Goal: Task Accomplishment & Management: Manage account settings

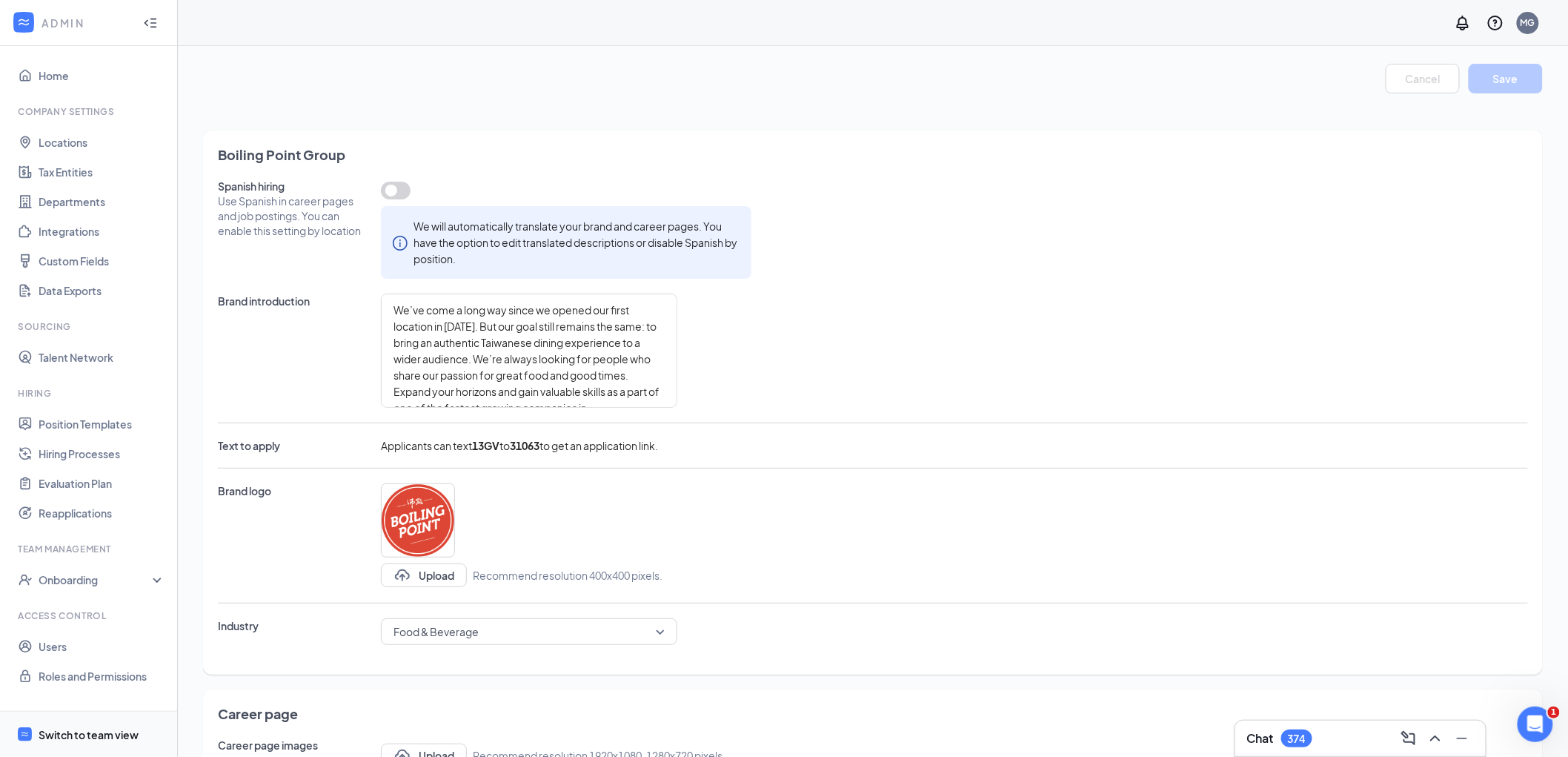
click at [52, 730] on div "Switch to team view" at bounding box center [88, 734] width 100 height 15
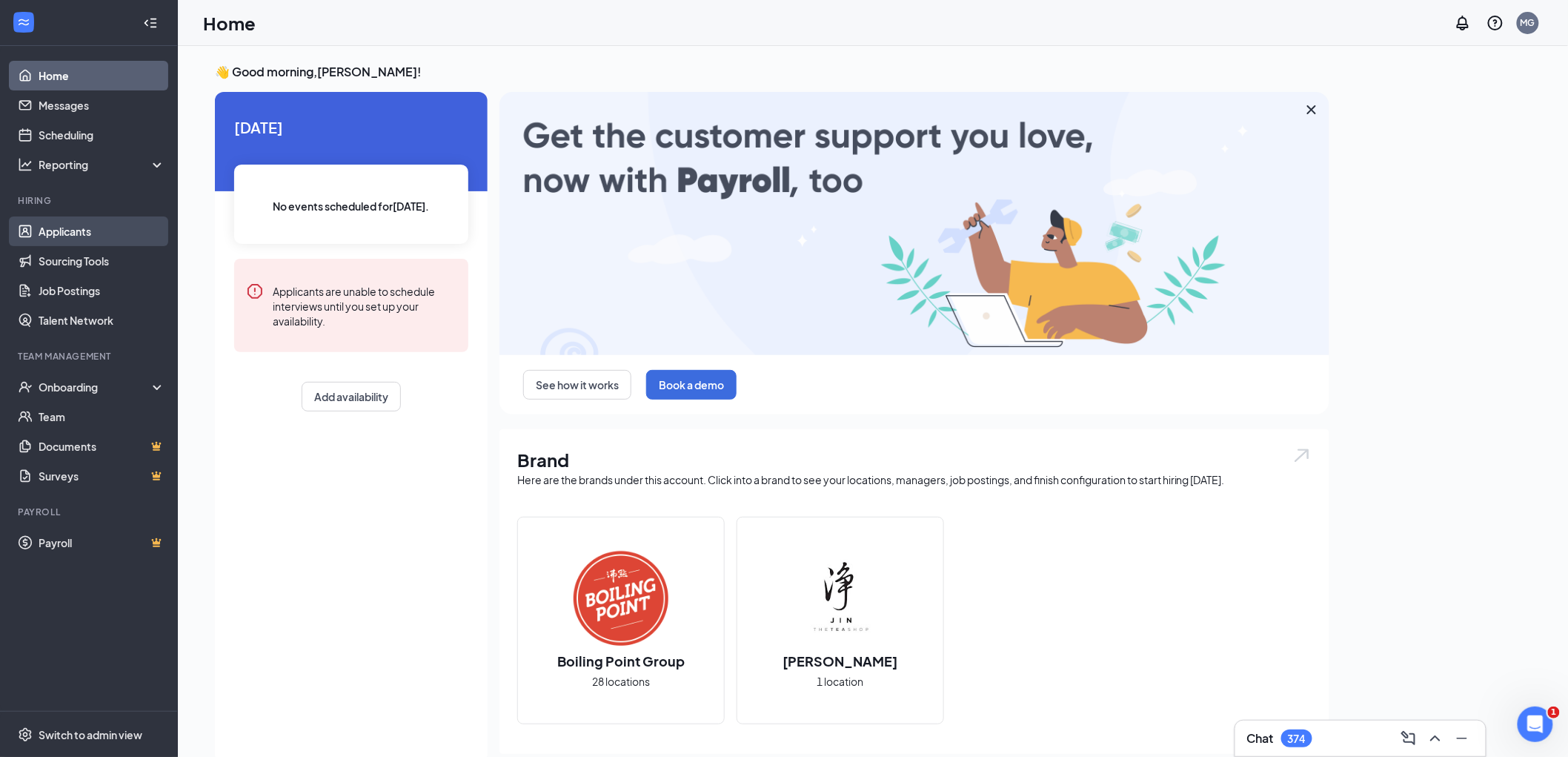
click at [91, 232] on link "Applicants" at bounding box center [102, 231] width 126 height 29
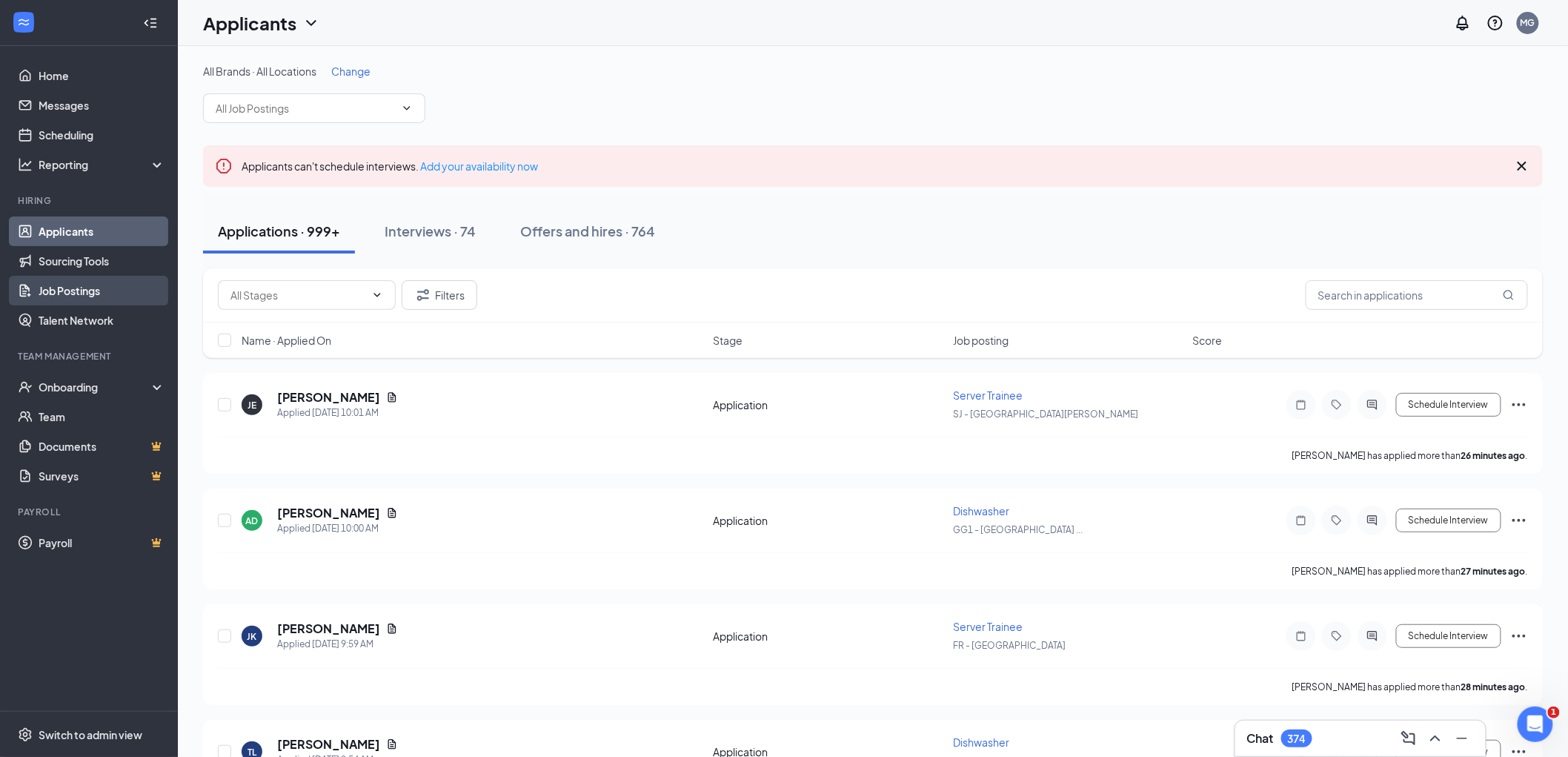
click at [85, 288] on link "Job Postings" at bounding box center [102, 290] width 126 height 29
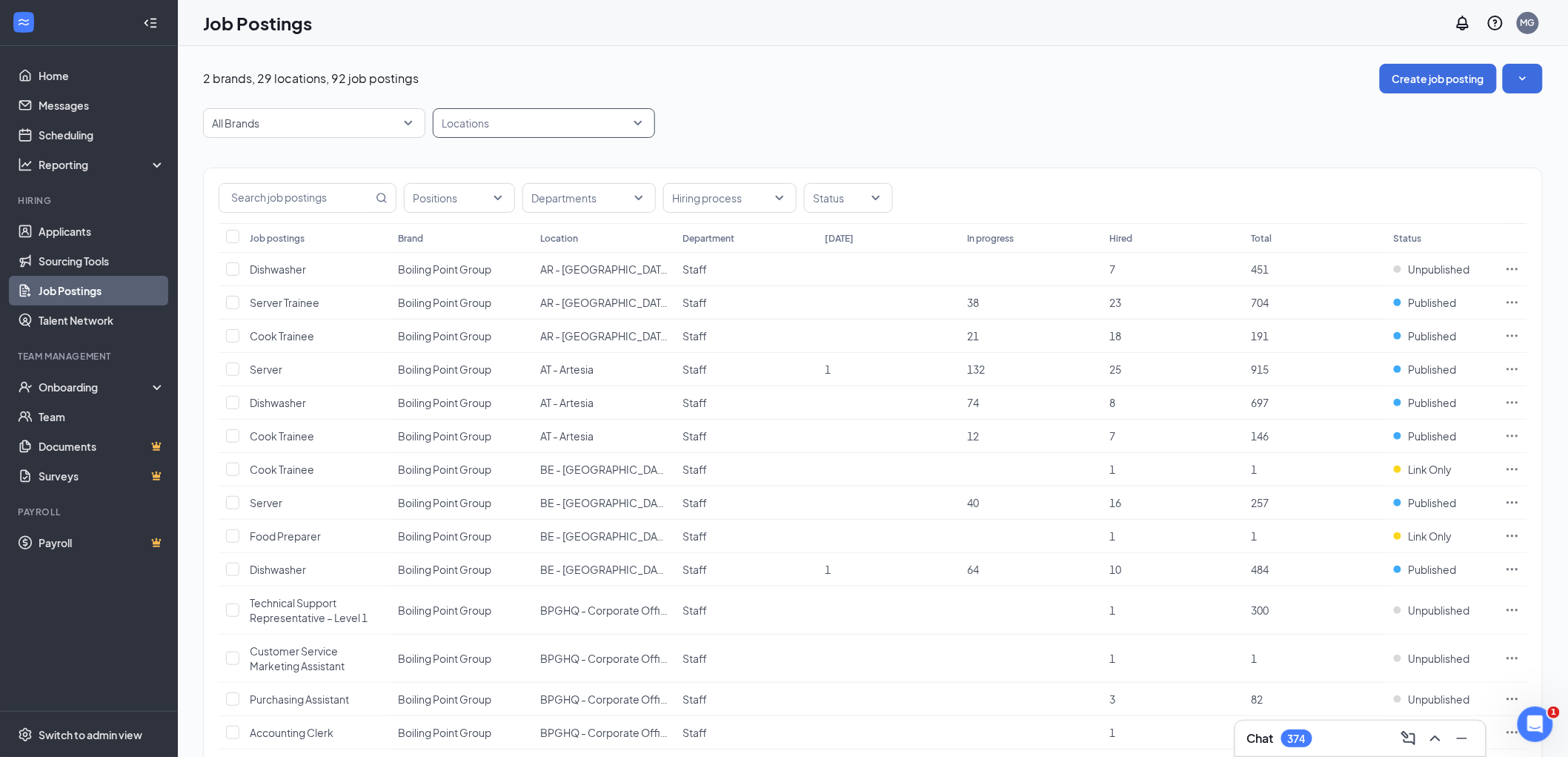
click at [506, 121] on div at bounding box center [536, 123] width 200 height 24
click at [537, 297] on span "BPGHQ - Corporate Office" at bounding box center [531, 299] width 133 height 13
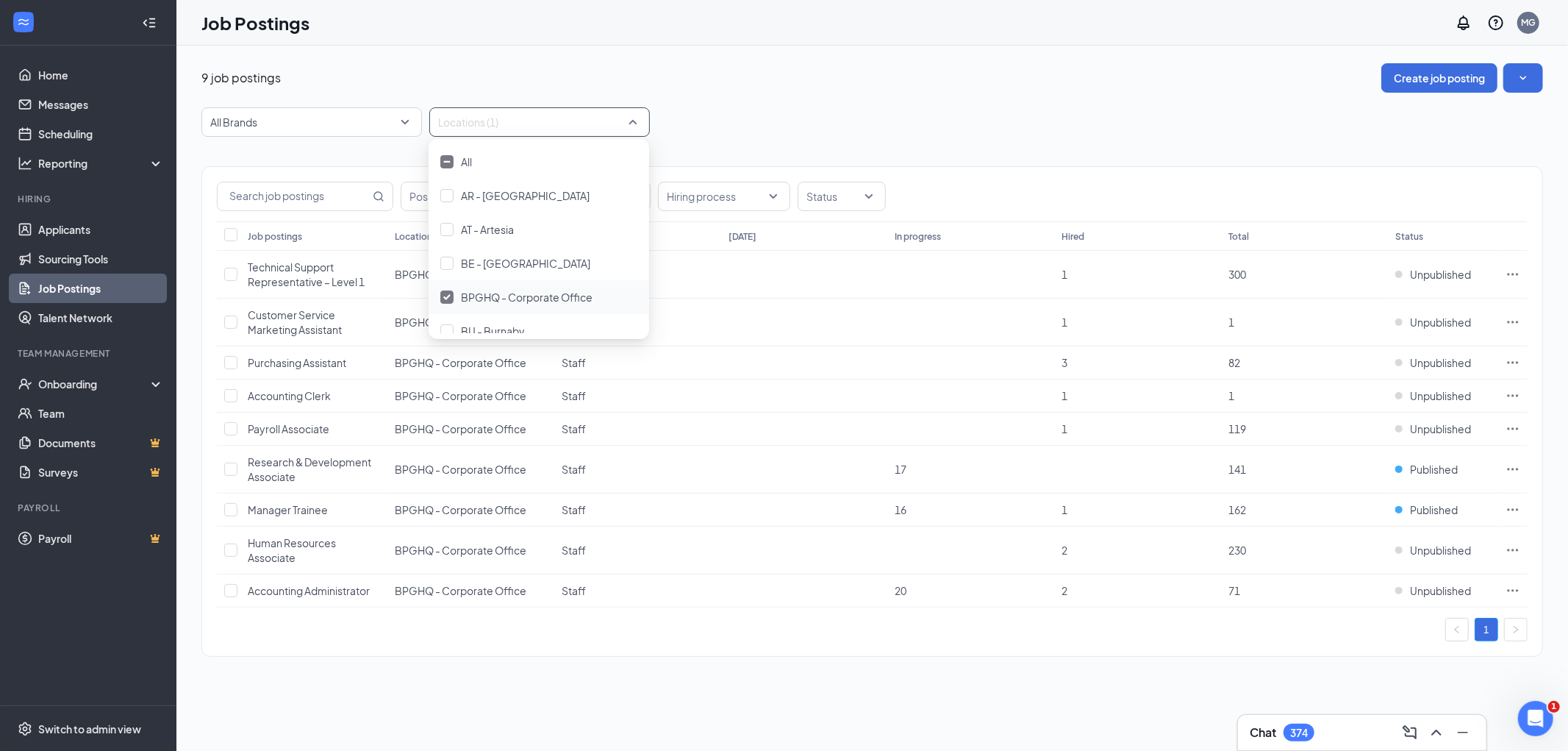
click at [352, 704] on div "9 job postings Create job posting All Brands Locations (1) Positions Department…" at bounding box center [872, 398] width 1391 height 705
click at [283, 511] on span "Manager Trainee" at bounding box center [287, 509] width 80 height 13
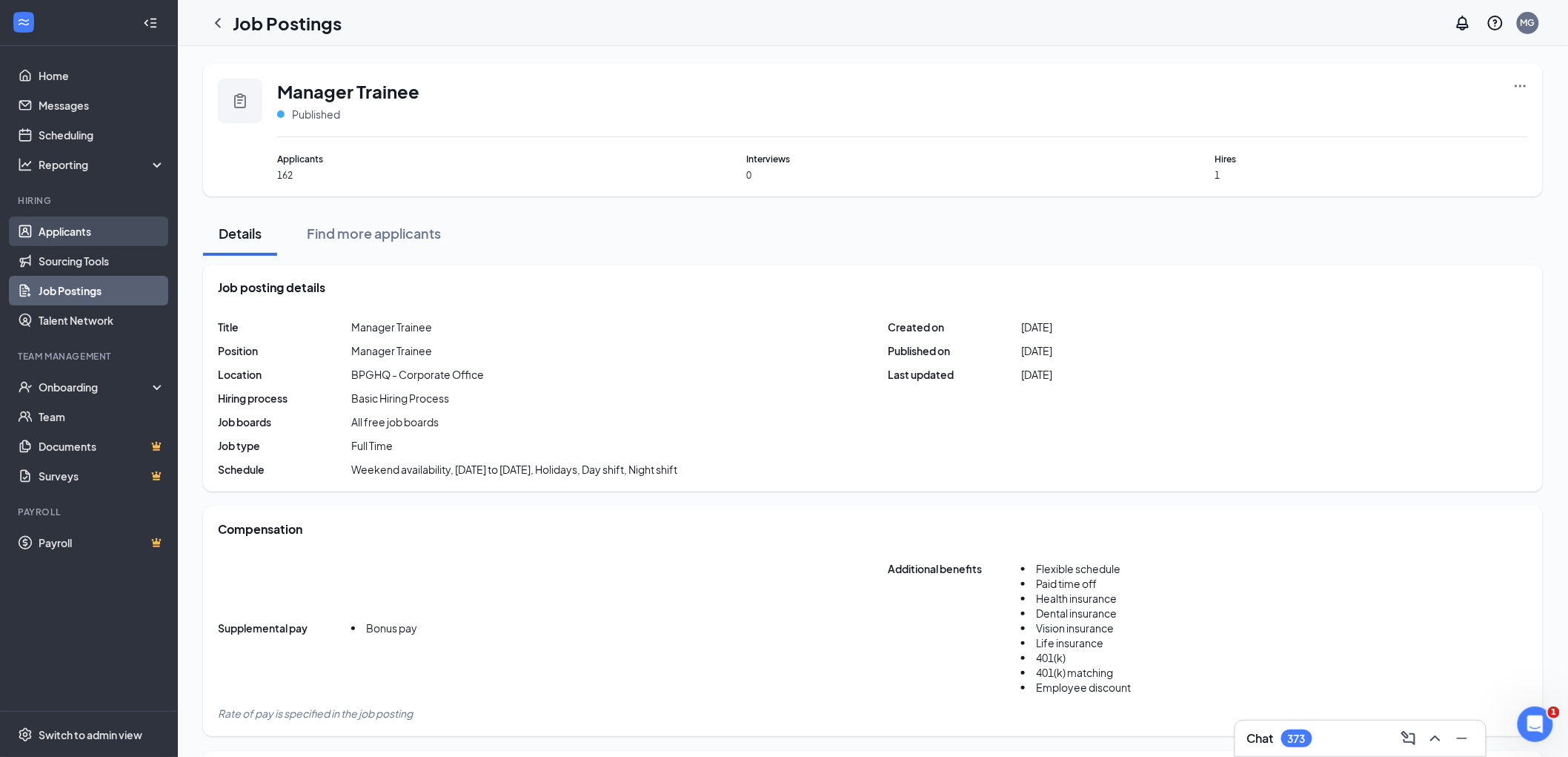
click at [46, 238] on link "Applicants" at bounding box center [102, 231] width 126 height 29
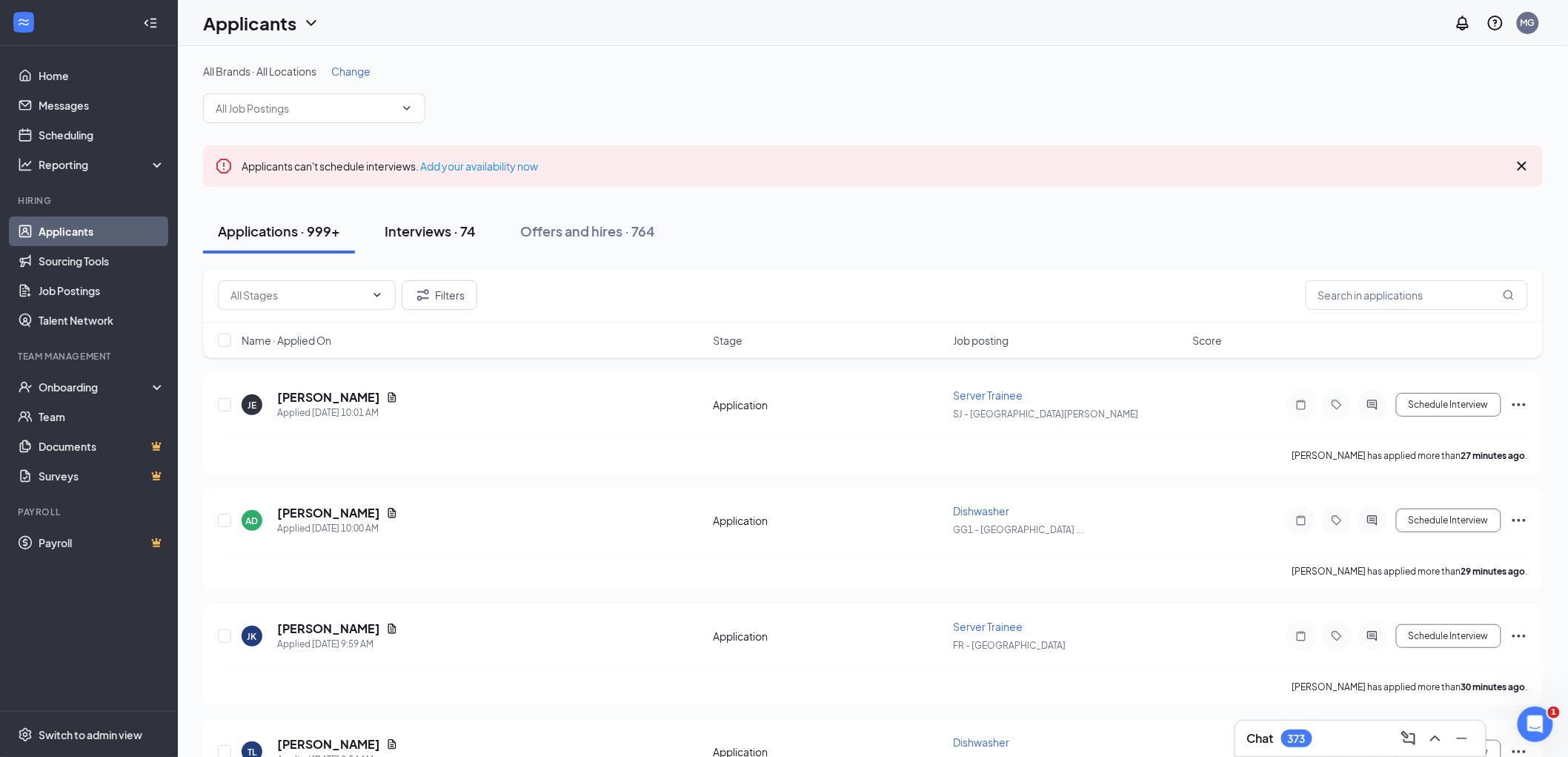
click at [410, 232] on div "Interviews · 74" at bounding box center [430, 231] width 91 height 19
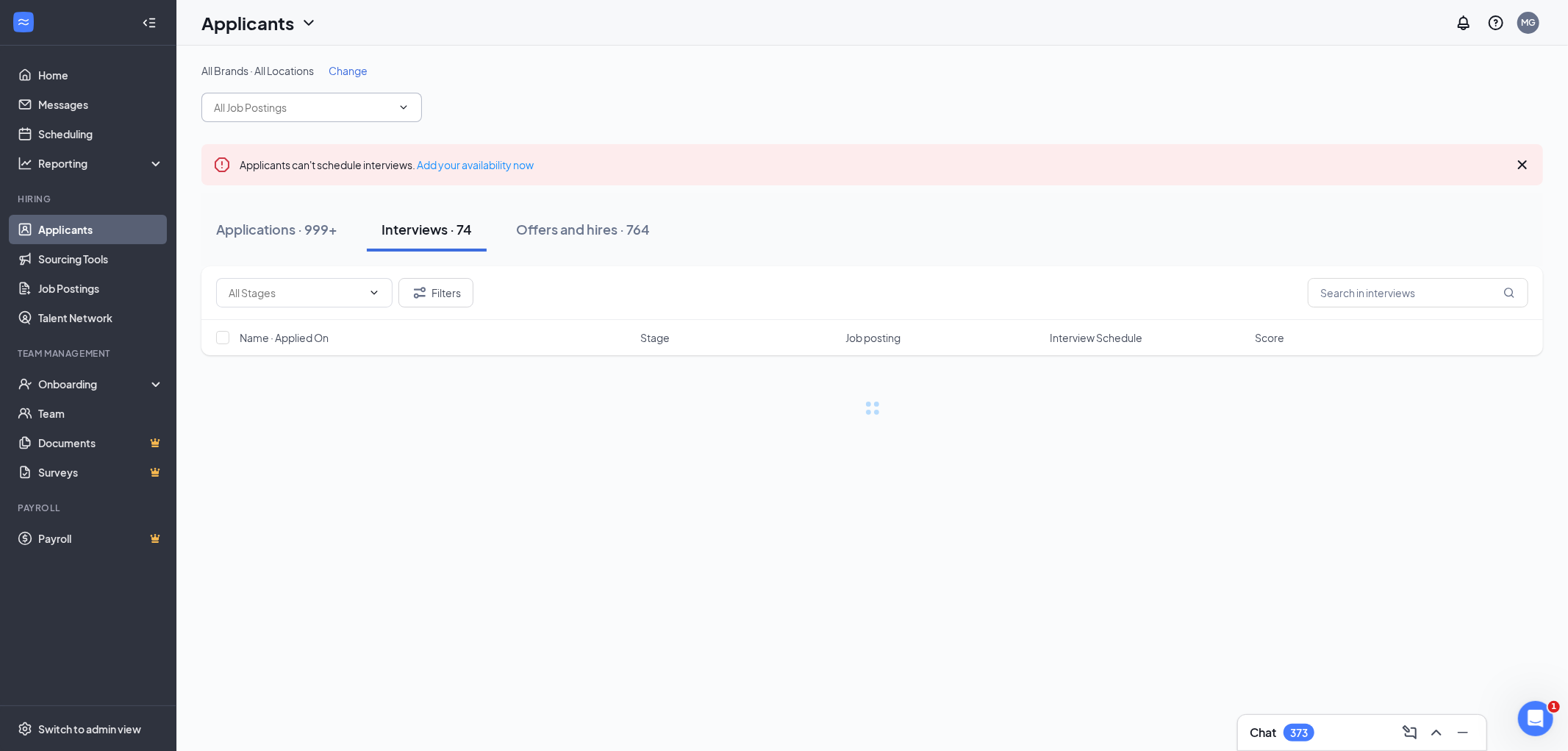
click at [309, 110] on input "text" at bounding box center [302, 107] width 178 height 16
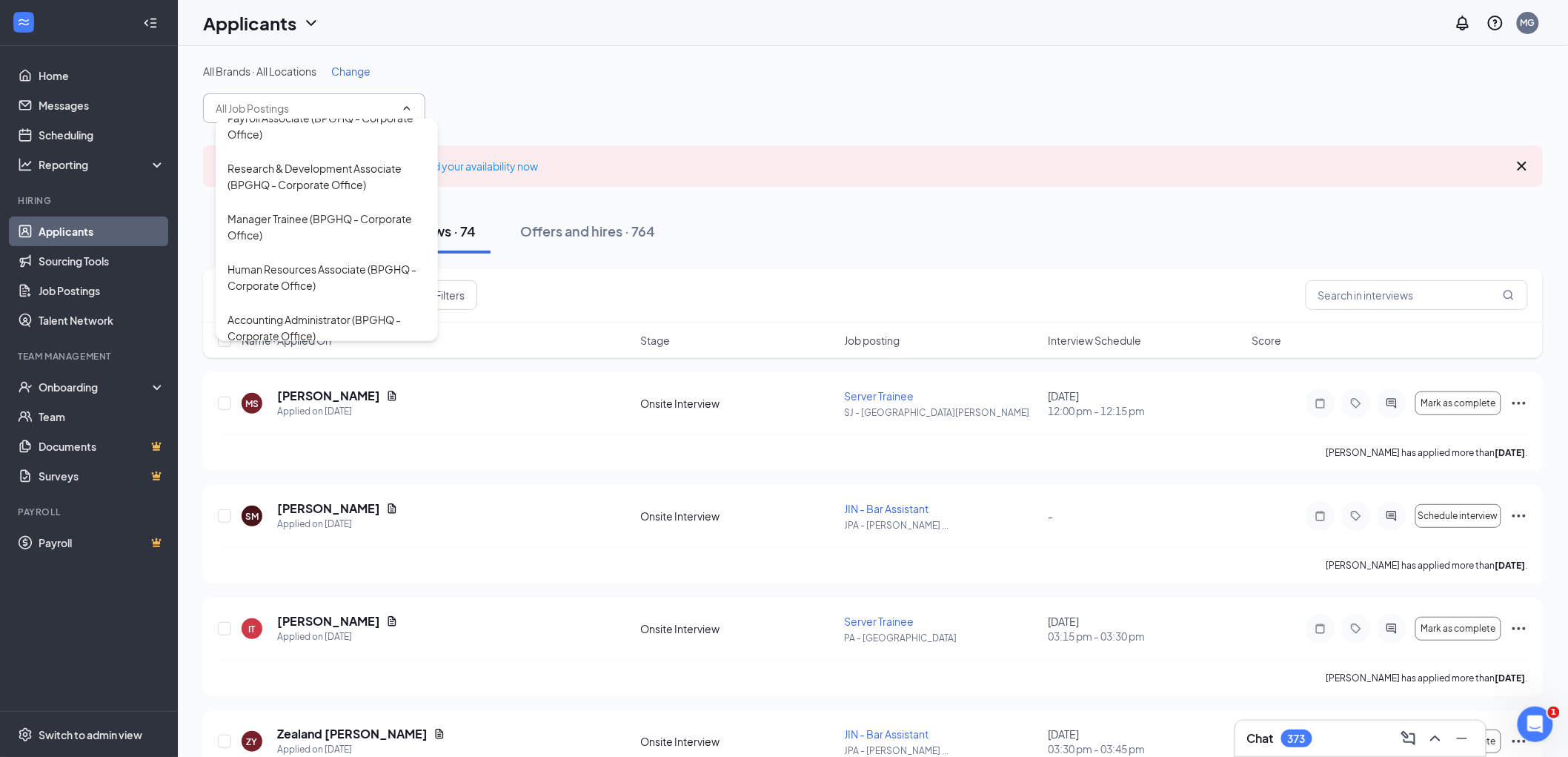
scroll to position [576, 0]
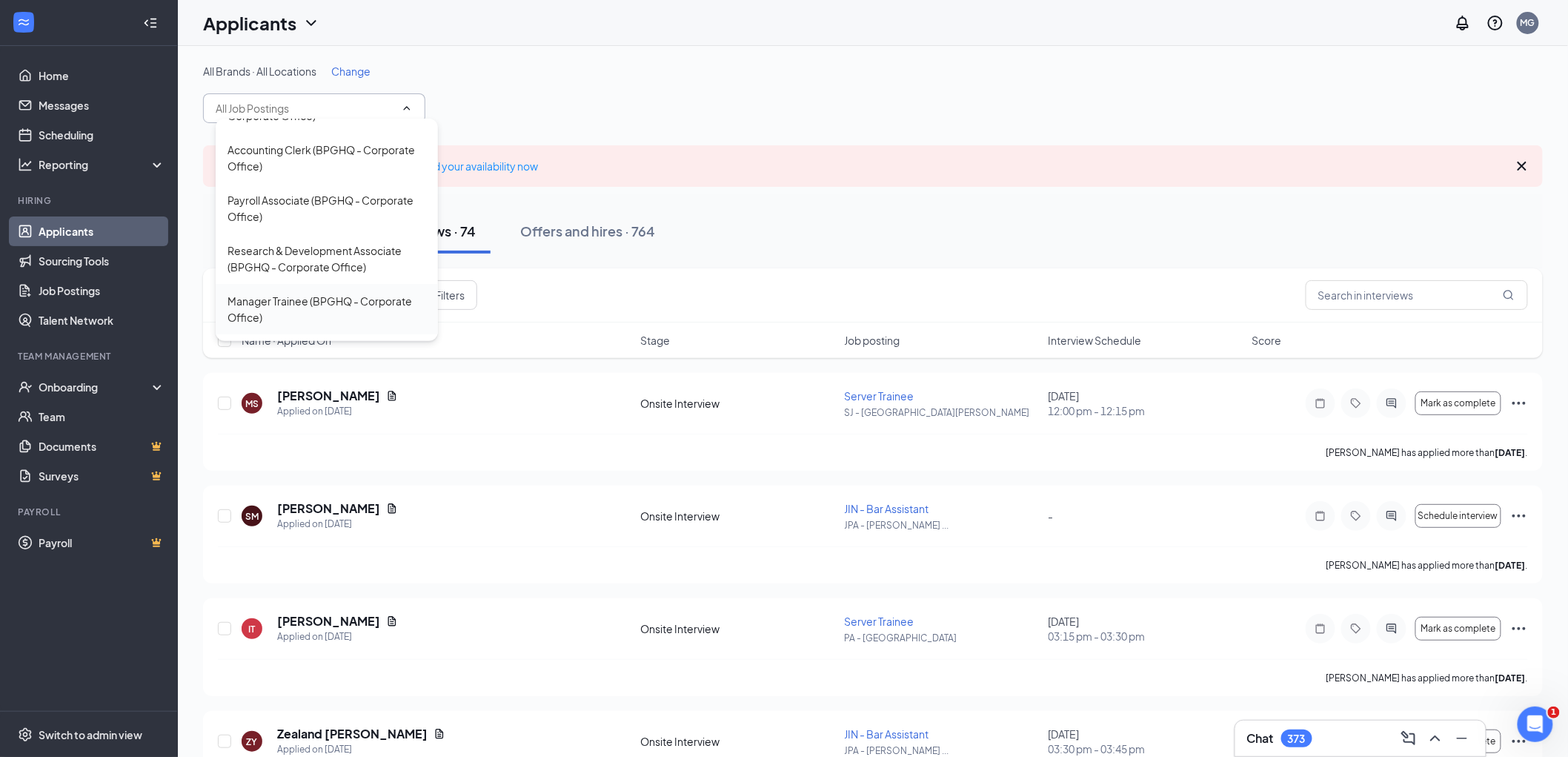
click at [283, 293] on div "Manager Trainee (BPGHQ - Corporate Office)" at bounding box center [326, 309] width 199 height 33
type input "Manager Trainee (BPGHQ - Corporate Office)"
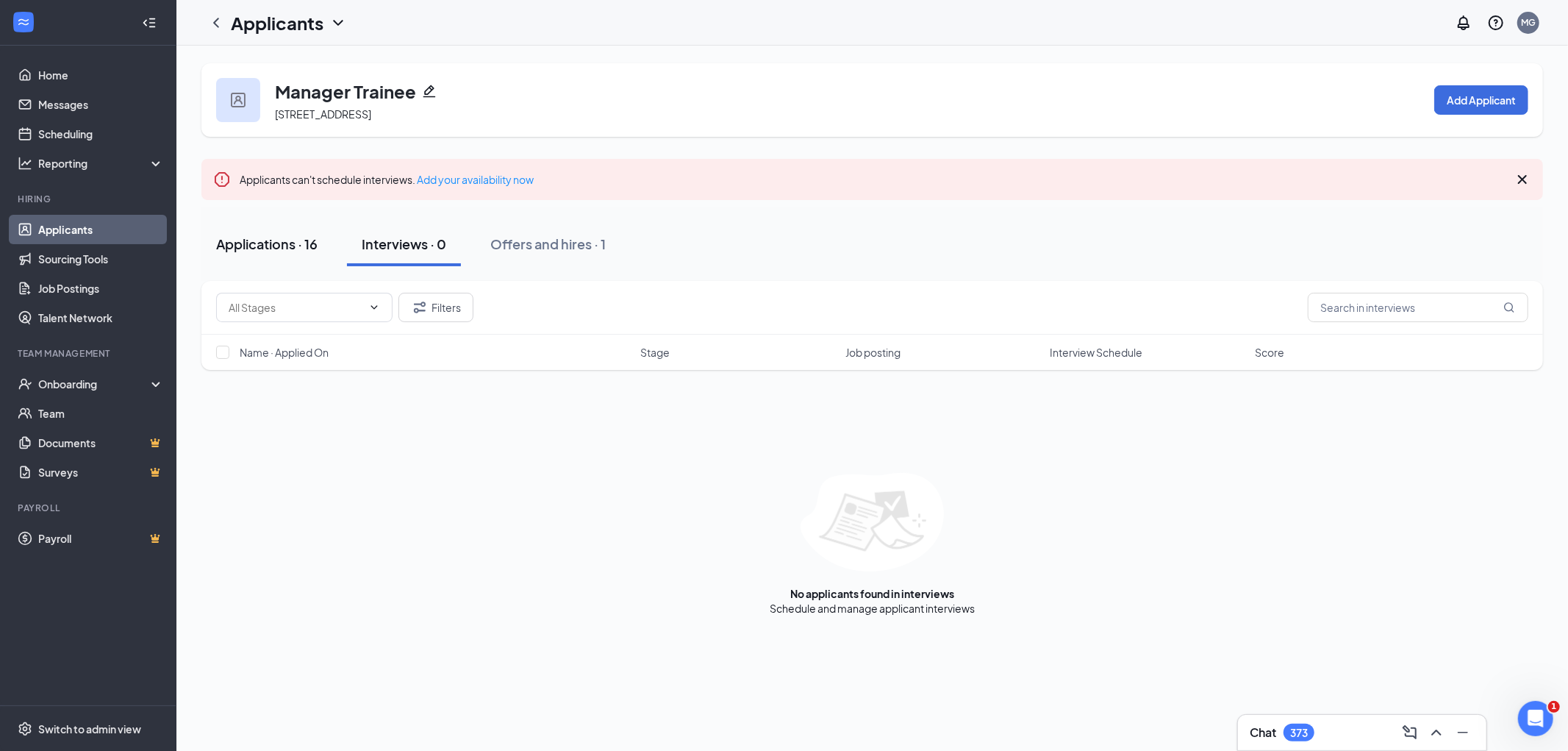
click at [252, 247] on div "Applications · 16" at bounding box center [267, 243] width 102 height 19
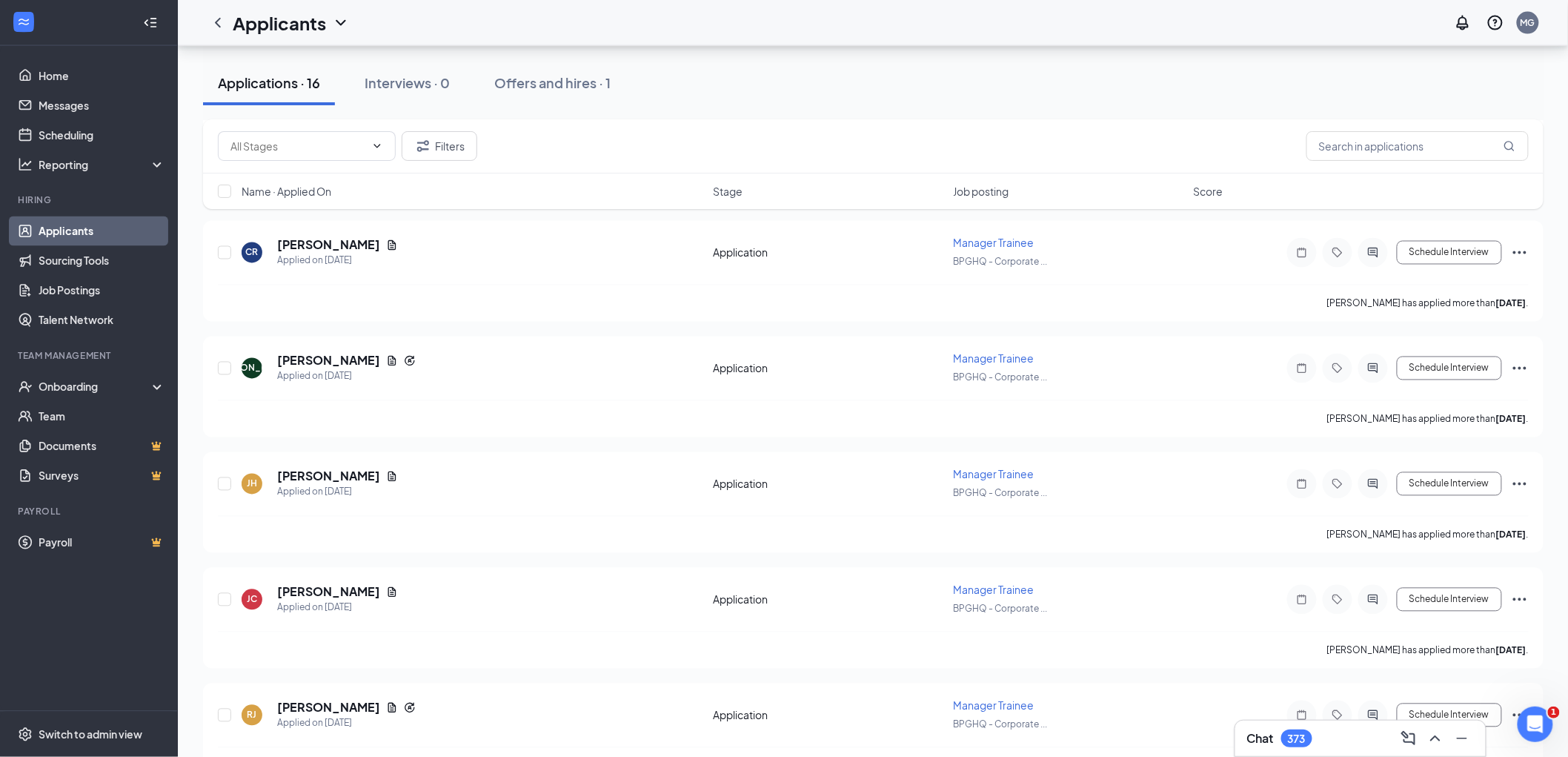
scroll to position [1360, 0]
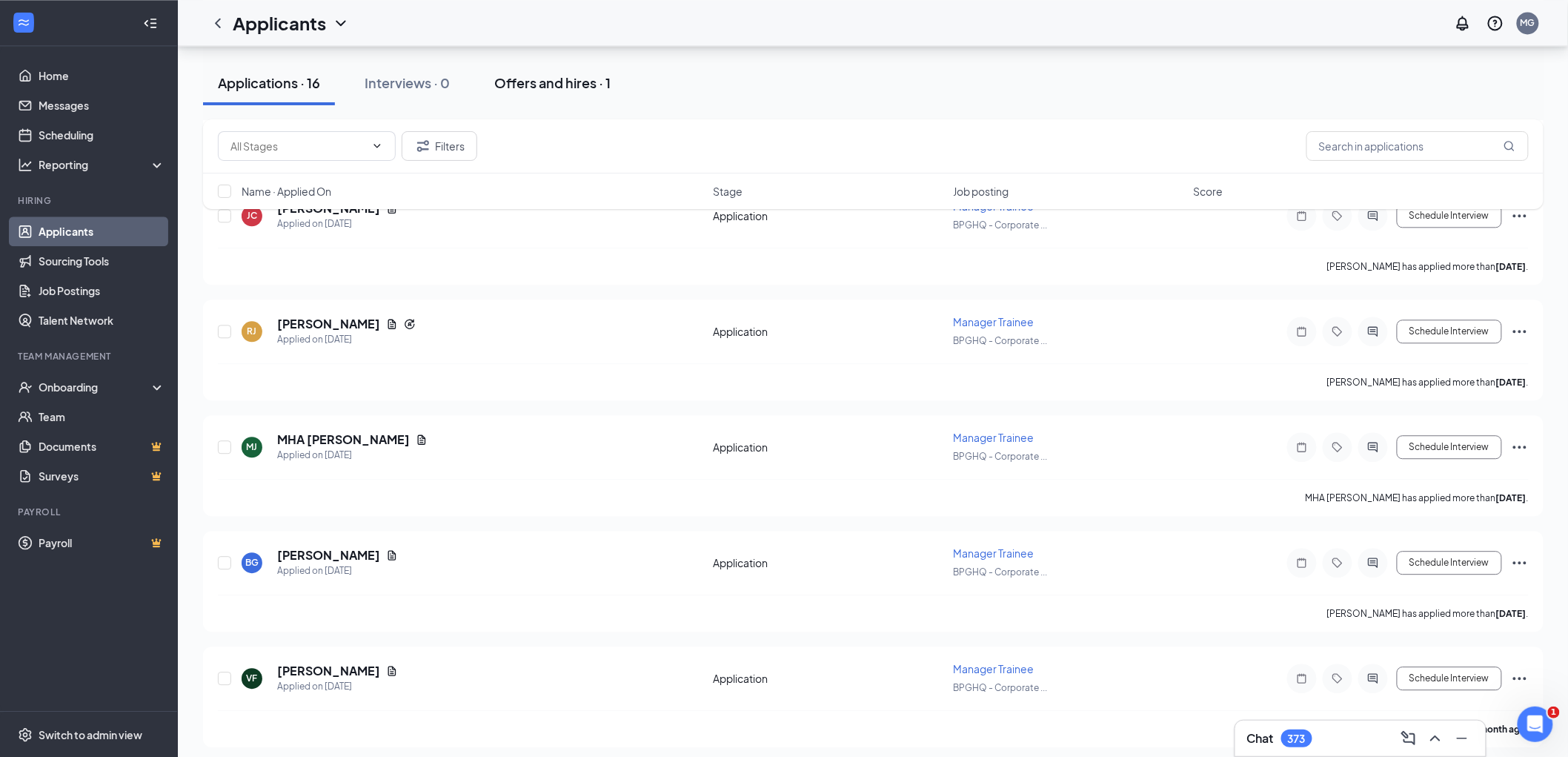
click at [581, 84] on div "Offers and hires · 1" at bounding box center [552, 82] width 117 height 19
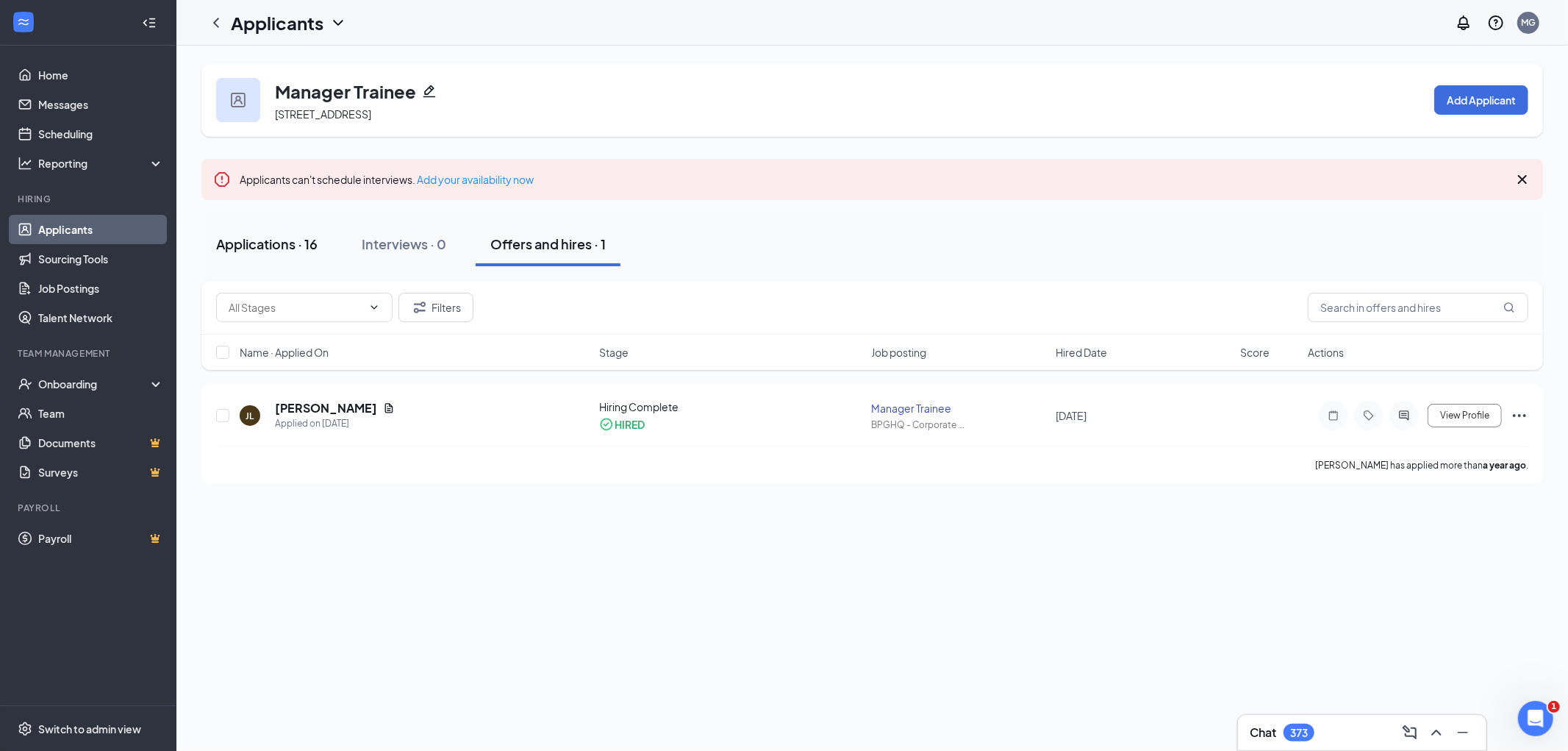
click at [270, 243] on div "Applications · 16" at bounding box center [267, 243] width 102 height 19
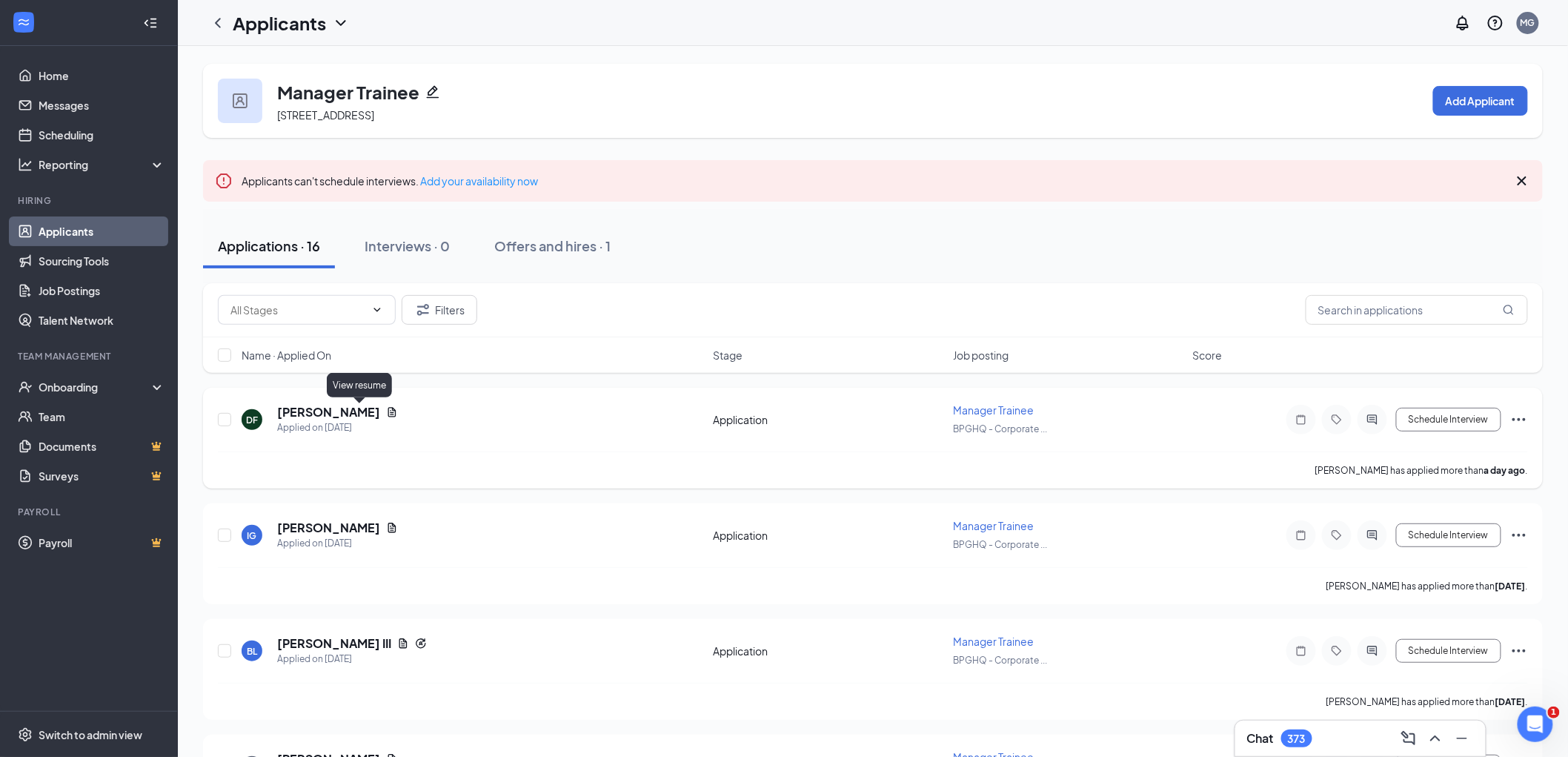
click at [388, 410] on icon "Document" at bounding box center [392, 411] width 8 height 10
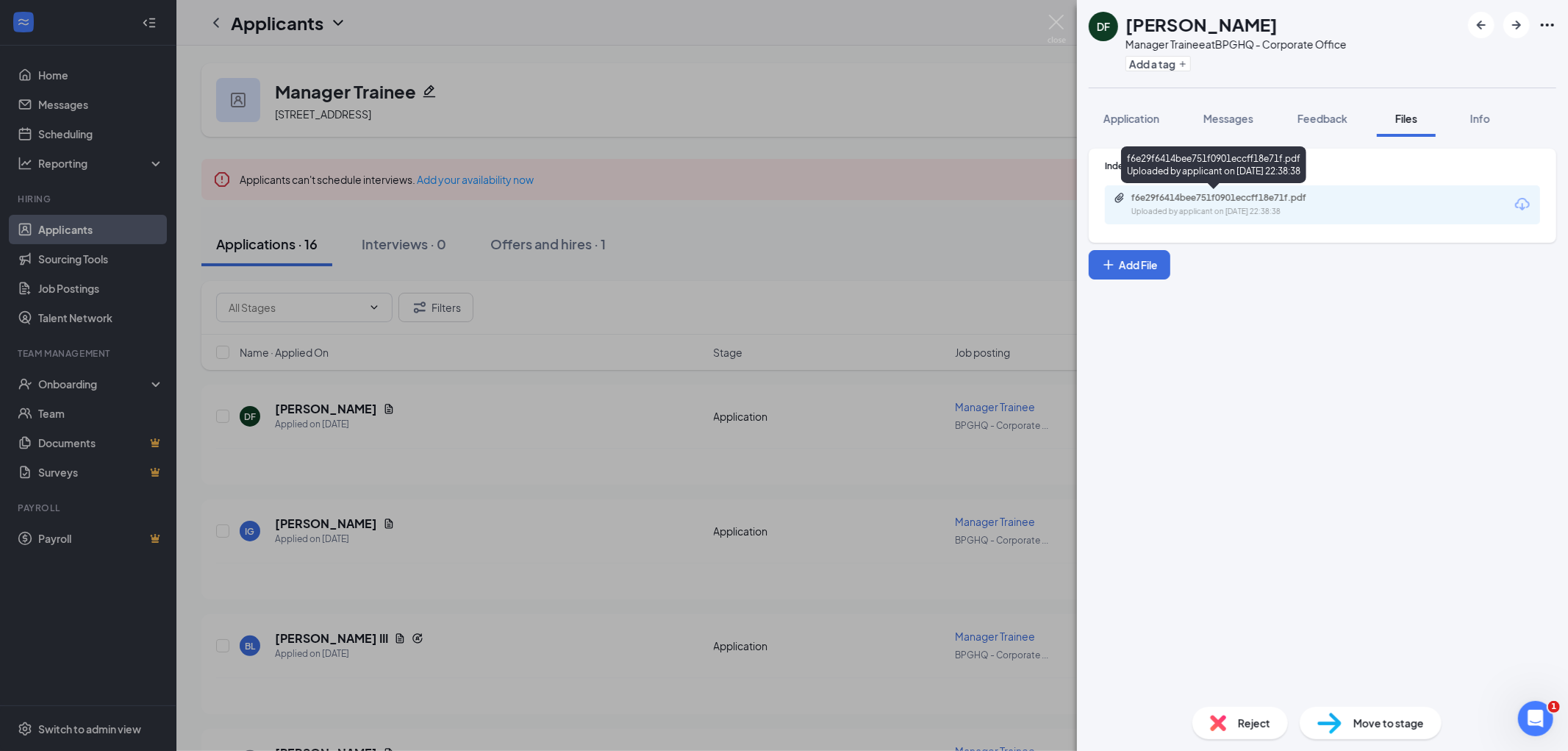
click at [1172, 200] on div "f6e29f6414bee751f0901eccff18e71f.pdf" at bounding box center [1234, 197] width 206 height 11
